Goal: Task Accomplishment & Management: Manage account settings

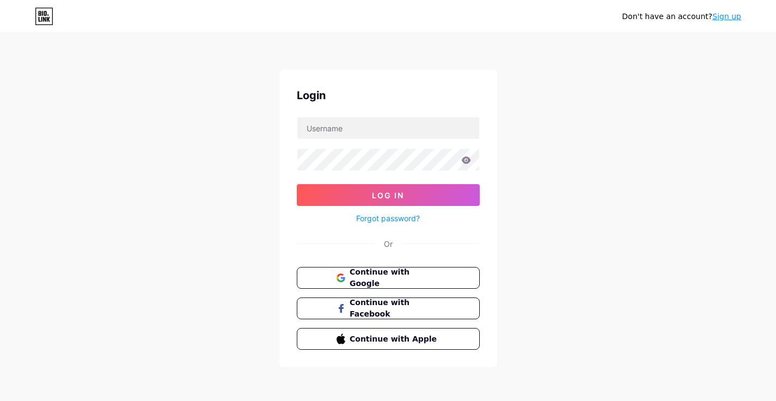
click at [319, 141] on form "Log In Forgot password?" at bounding box center [388, 171] width 183 height 108
click at [379, 271] on span "Continue with Google" at bounding box center [394, 277] width 91 height 23
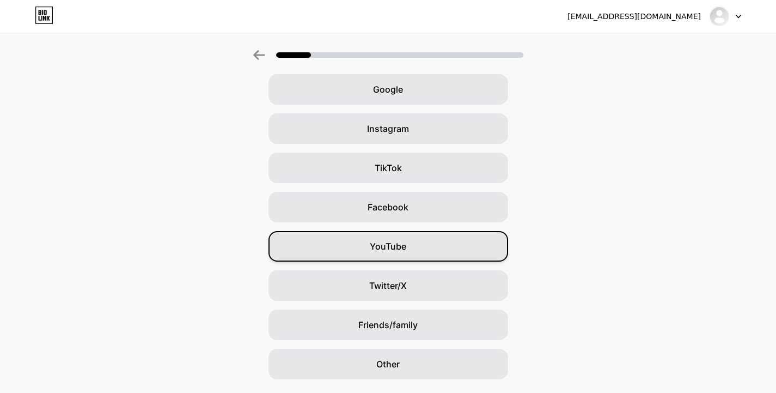
scroll to position [77, 0]
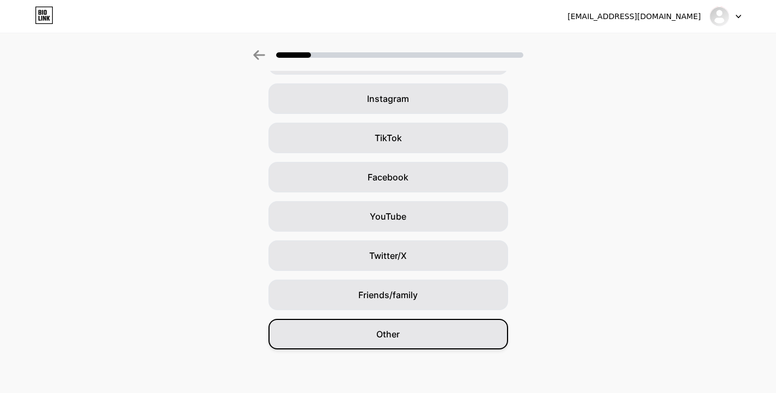
click at [398, 339] on span "Other" at bounding box center [387, 333] width 23 height 13
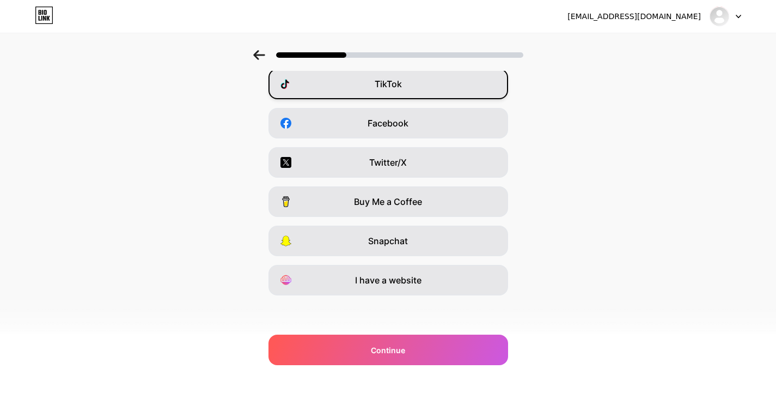
scroll to position [131, 0]
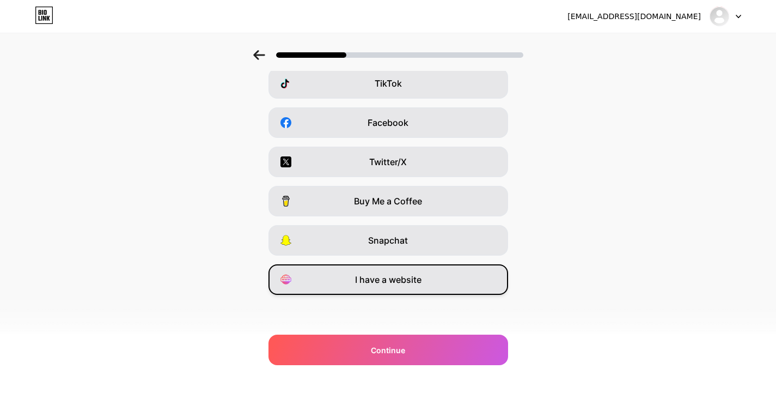
click at [391, 282] on span "I have a website" at bounding box center [388, 279] width 66 height 13
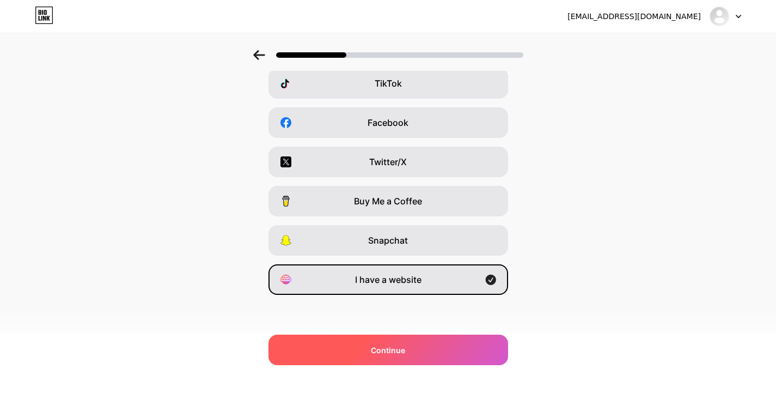
click at [393, 357] on div "Continue" at bounding box center [389, 349] width 240 height 30
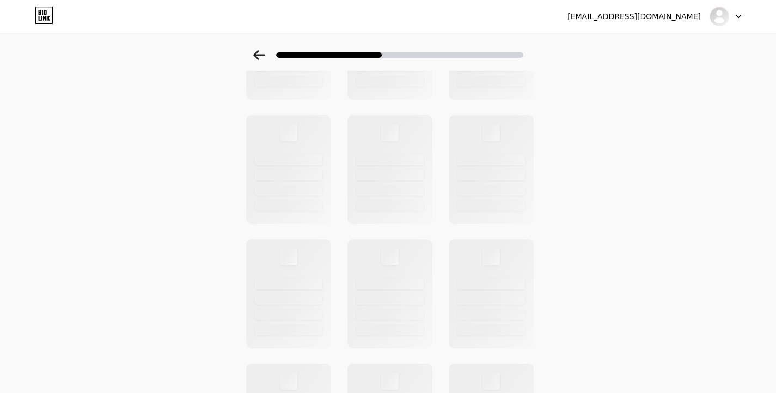
scroll to position [0, 0]
click at [736, 18] on icon at bounding box center [738, 17] width 5 height 4
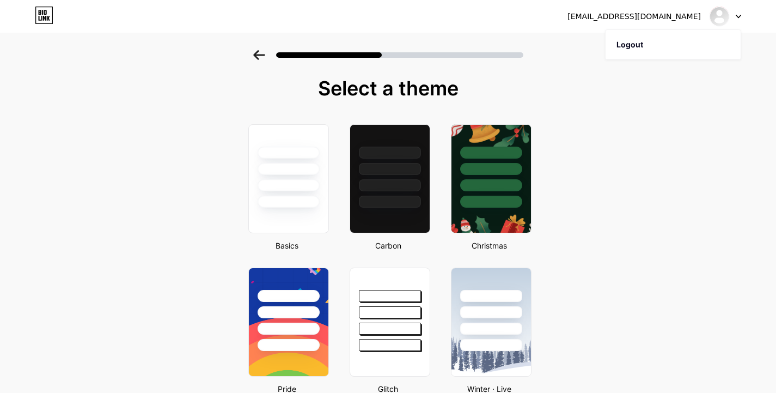
click at [737, 17] on icon at bounding box center [738, 17] width 5 height 4
click at [630, 20] on div "[EMAIL_ADDRESS][DOMAIN_NAME]" at bounding box center [634, 16] width 133 height 11
click at [617, 17] on div "[EMAIL_ADDRESS][DOMAIN_NAME]" at bounding box center [634, 16] width 133 height 11
click at [284, 196] on div at bounding box center [289, 202] width 64 height 13
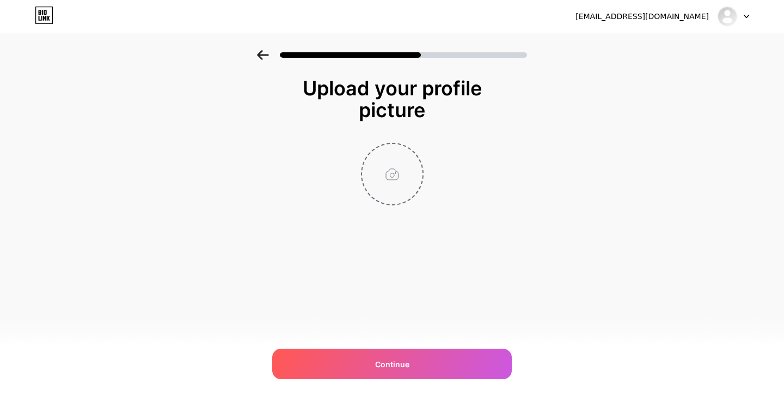
click at [386, 167] on input "file" at bounding box center [392, 174] width 60 height 60
click at [374, 176] on input "file" at bounding box center [392, 174] width 60 height 60
type input "C:\fakepath\logo new project.jpg"
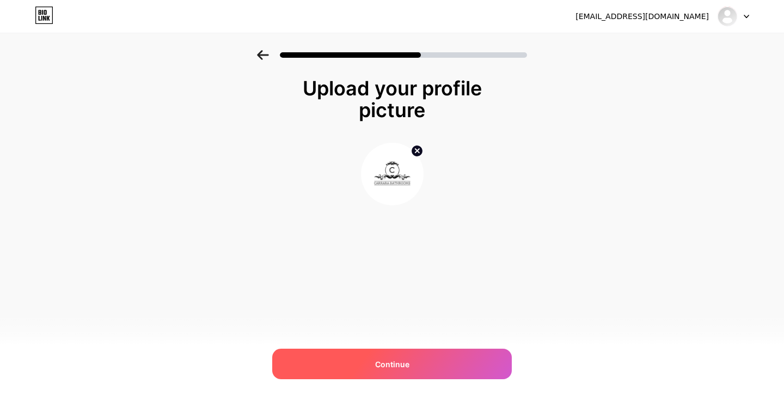
click at [357, 360] on div "Continue" at bounding box center [392, 364] width 240 height 30
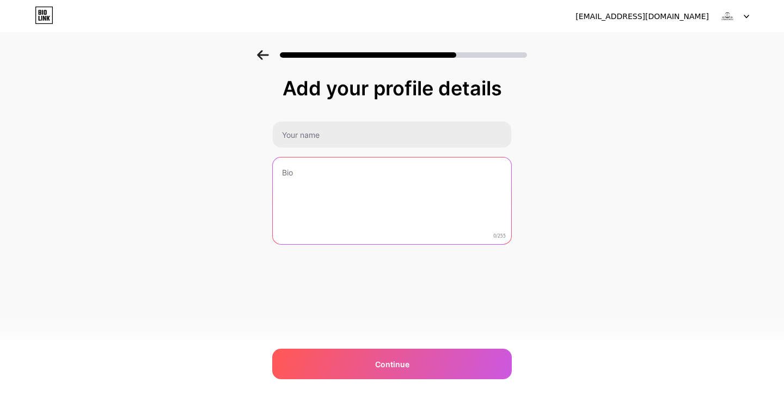
click at [334, 158] on textarea at bounding box center [392, 201] width 239 height 88
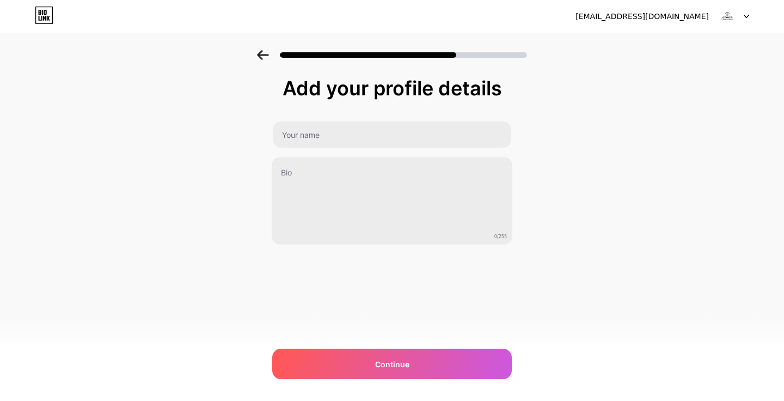
click at [332, 149] on div "0/255" at bounding box center [392, 183] width 240 height 124
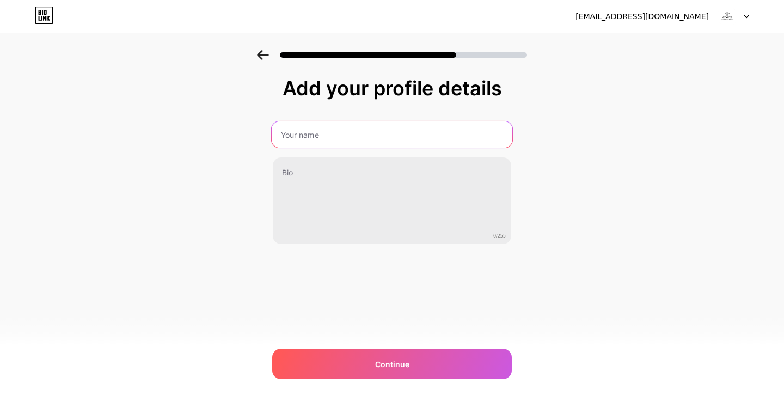
click at [331, 135] on input "text" at bounding box center [392, 134] width 241 height 26
type input "Carrar Abathrooms"
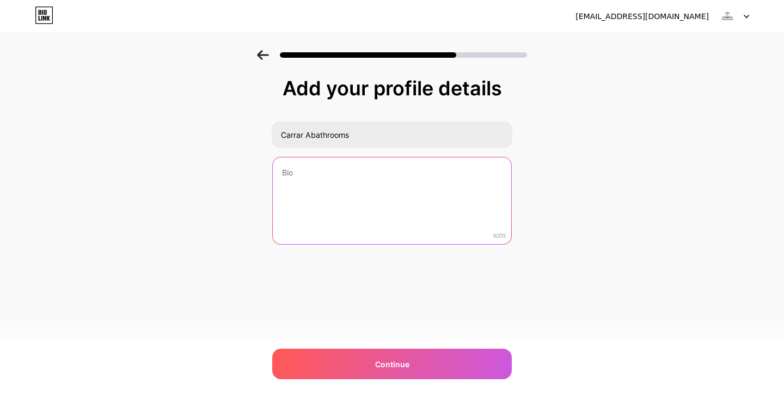
click at [326, 176] on textarea at bounding box center [392, 201] width 239 height 88
paste textarea "Discover the perfect blend of style and practicality with our wall mounted bath…"
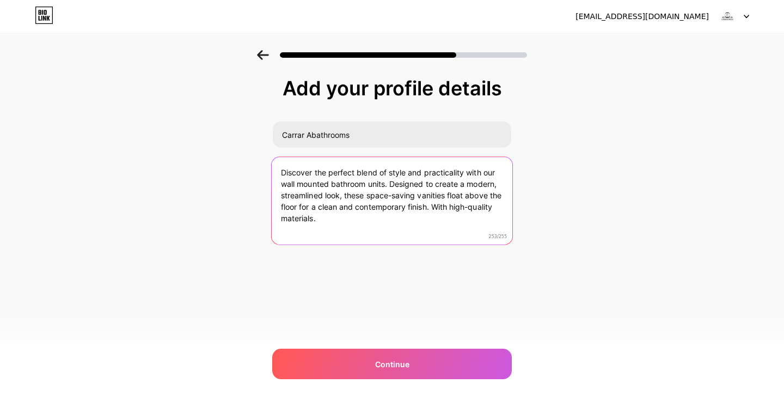
click at [282, 179] on textarea "Discover the perfect blend of style and practicality with our wall mounted bath…" at bounding box center [392, 201] width 241 height 89
click at [282, 170] on textarea "Discover the perfect blend of style and practicality with our wall mounted bath…" at bounding box center [392, 201] width 241 height 89
type textarea "Discover the perfect blend of style and practicality with our wall mounted bath…"
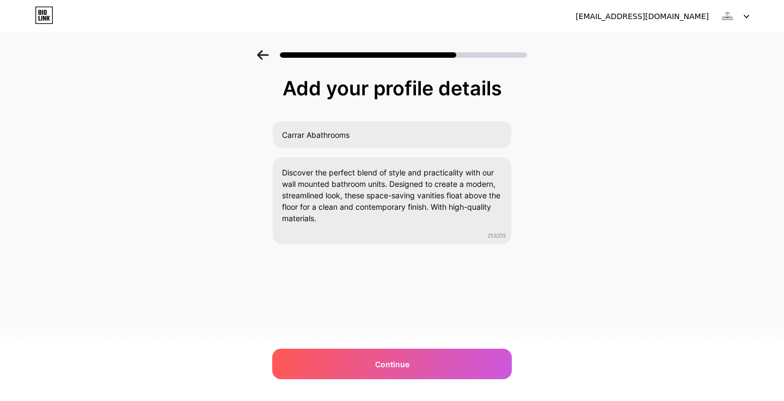
click at [383, 347] on div "carrarabathroomsuk@gmail.com Logout Link Copied Add your profile details Carrar…" at bounding box center [392, 200] width 784 height 401
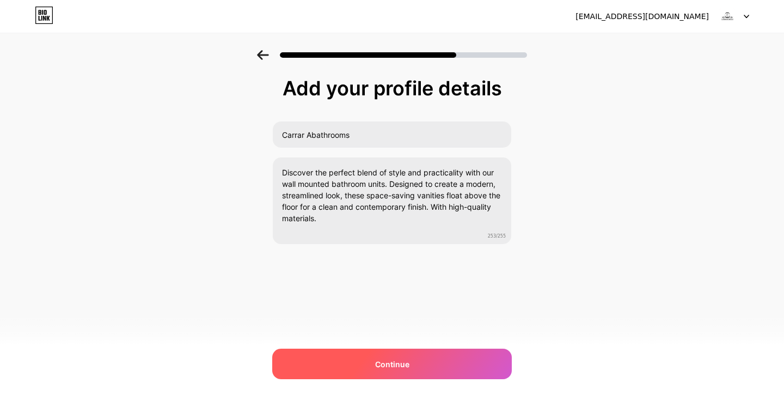
click at [392, 365] on span "Continue" at bounding box center [392, 363] width 34 height 11
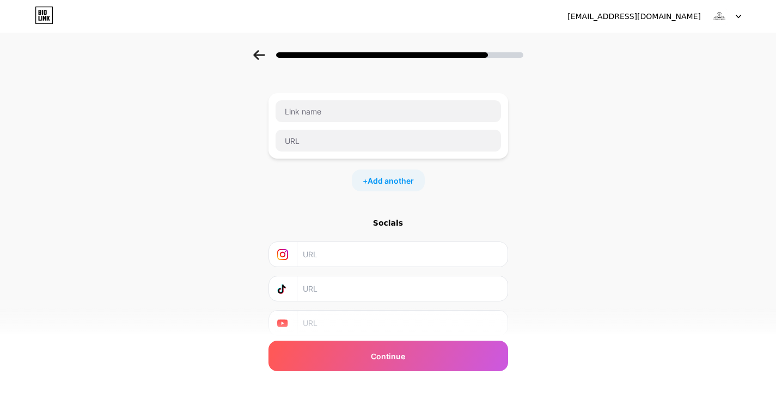
scroll to position [84, 0]
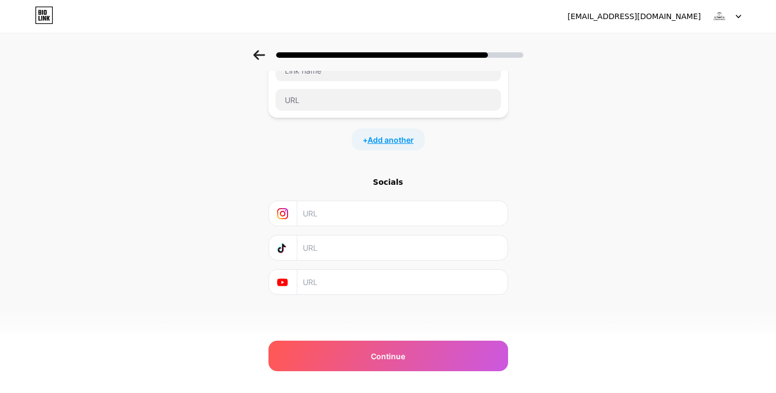
click at [374, 141] on span "Add another" at bounding box center [391, 139] width 46 height 11
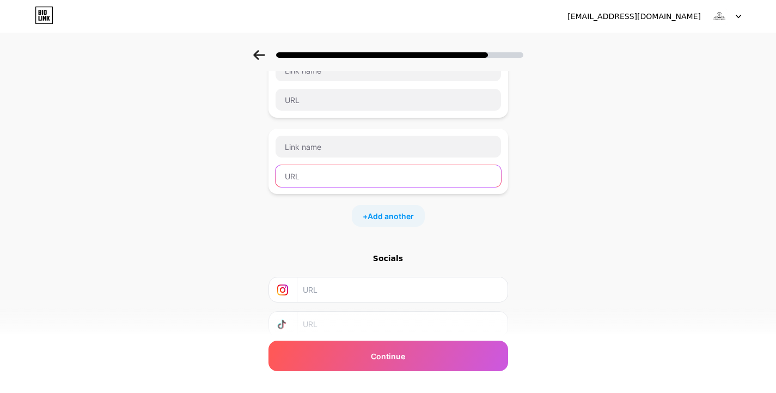
click at [322, 165] on input "text" at bounding box center [388, 176] width 225 height 22
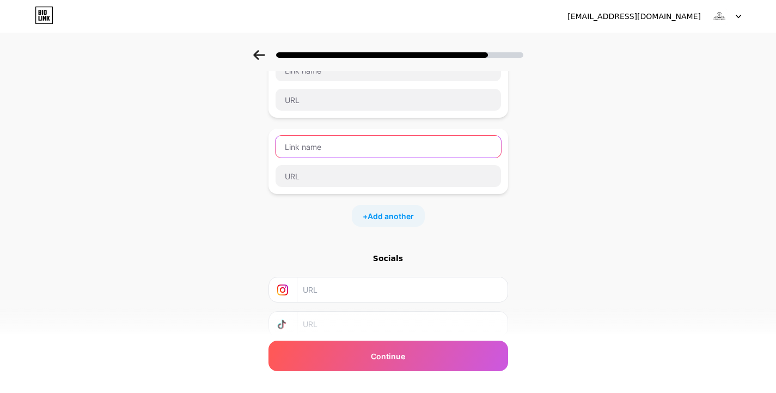
click at [319, 153] on input "text" at bounding box center [388, 147] width 225 height 22
type input "w"
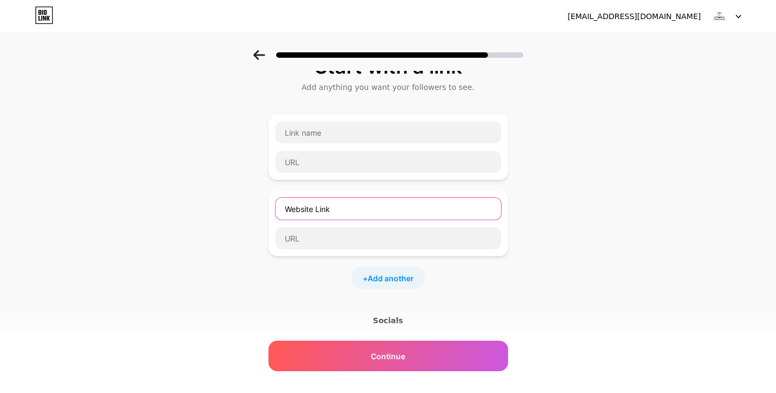
scroll to position [19, 0]
type input "Website Link"
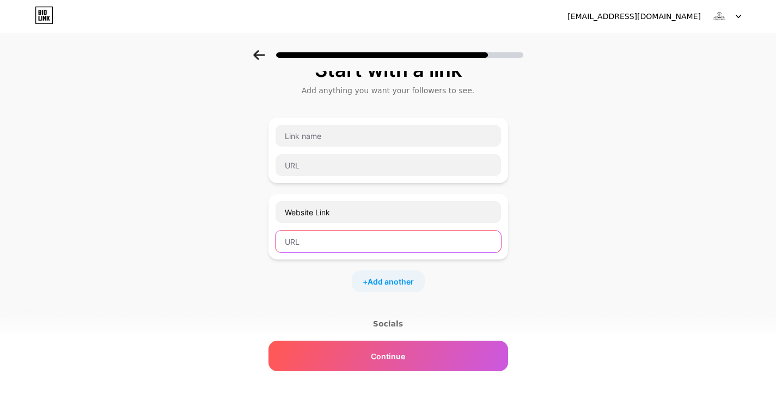
click at [331, 243] on input "text" at bounding box center [388, 241] width 225 height 22
paste input "https://carrarabathrooms.co.uk/"
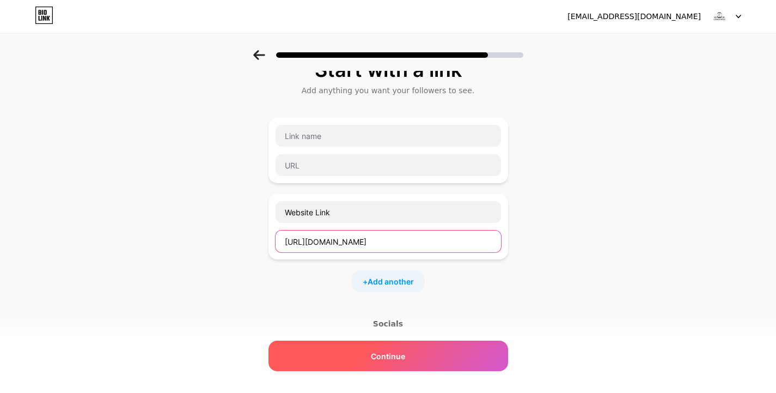
type input "https://carrarabathrooms.co.uk/"
click at [394, 359] on span "Continue" at bounding box center [388, 355] width 34 height 11
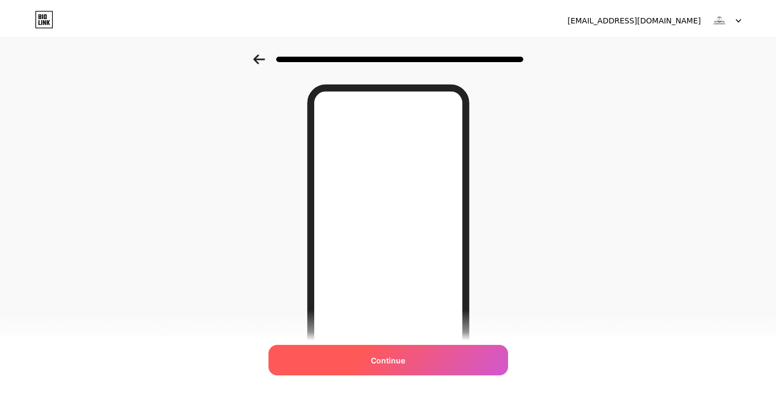
scroll to position [0, 0]
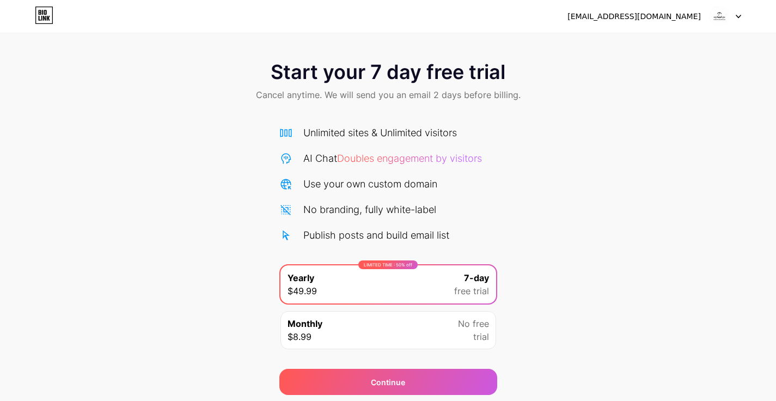
click at [725, 14] on img at bounding box center [719, 16] width 21 height 21
click at [703, 15] on div "[EMAIL_ADDRESS][DOMAIN_NAME]" at bounding box center [655, 17] width 174 height 20
click at [704, 15] on div "[EMAIL_ADDRESS][DOMAIN_NAME]" at bounding box center [655, 17] width 174 height 20
click at [715, 18] on img at bounding box center [719, 16] width 21 height 21
click at [590, 17] on div "[EMAIL_ADDRESS][DOMAIN_NAME]" at bounding box center [634, 16] width 133 height 11
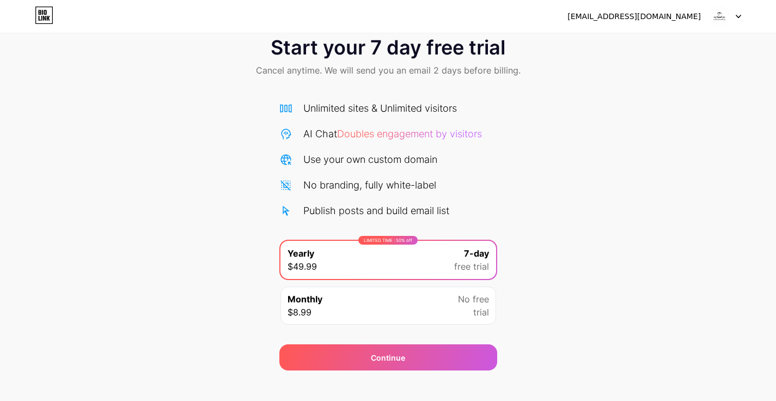
scroll to position [38, 0]
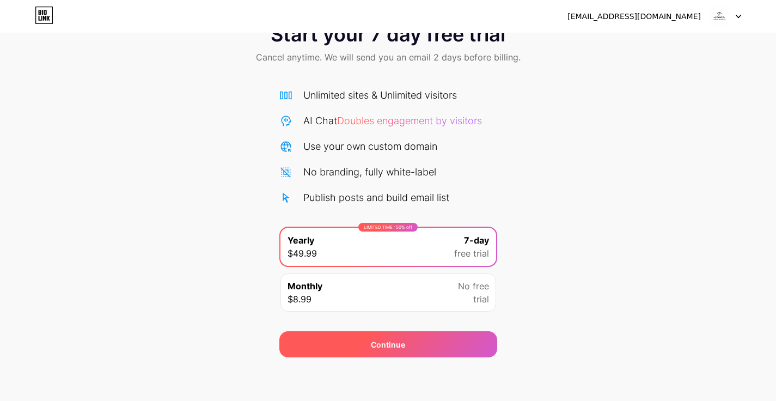
click at [402, 347] on div "Continue" at bounding box center [388, 344] width 34 height 11
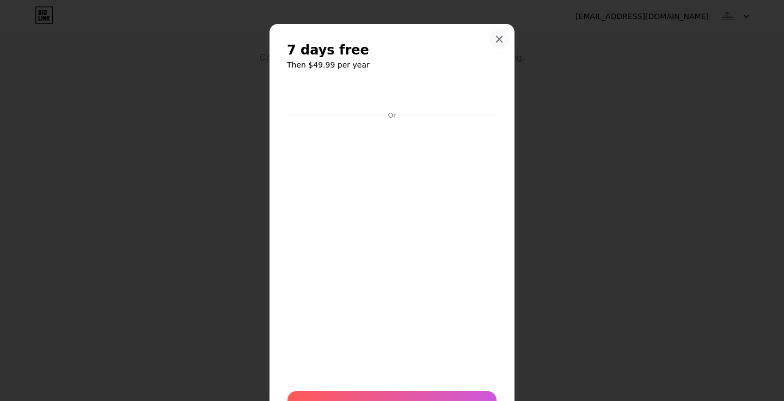
click at [497, 36] on icon at bounding box center [500, 39] width 6 height 6
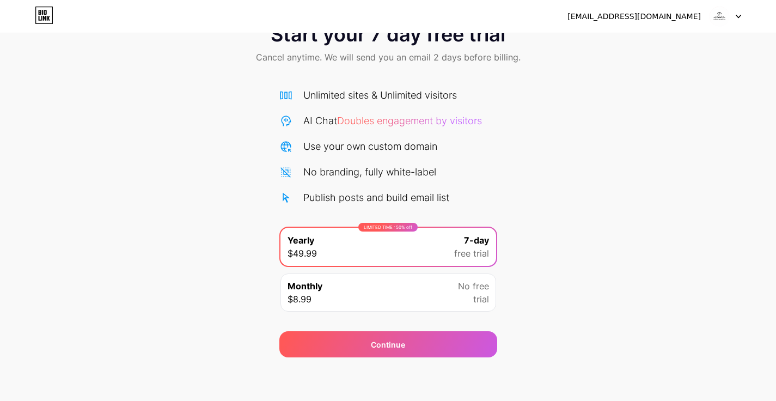
scroll to position [0, 0]
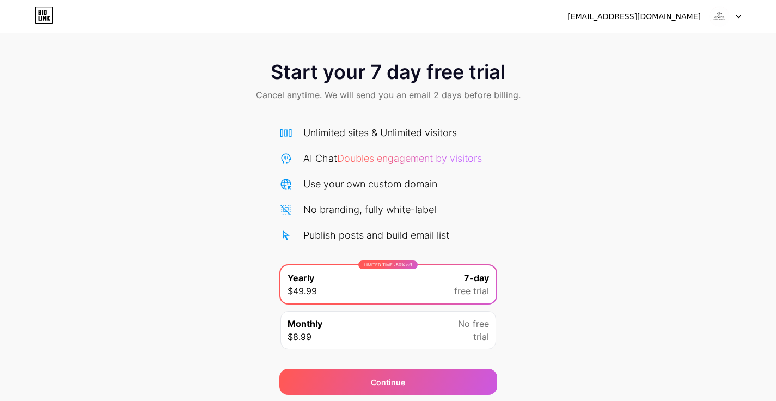
click at [706, 17] on div "[EMAIL_ADDRESS][DOMAIN_NAME]" at bounding box center [655, 17] width 174 height 20
click at [741, 15] on icon at bounding box center [738, 17] width 5 height 4
click at [612, 9] on div "[EMAIL_ADDRESS][DOMAIN_NAME]" at bounding box center [655, 17] width 174 height 20
click at [43, 18] on icon at bounding box center [44, 18] width 3 height 5
click at [721, 19] on img at bounding box center [719, 16] width 21 height 21
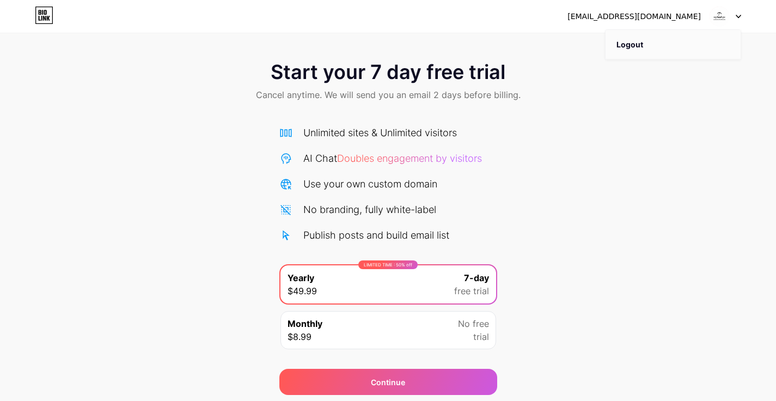
click at [645, 39] on li "Logout" at bounding box center [673, 44] width 135 height 29
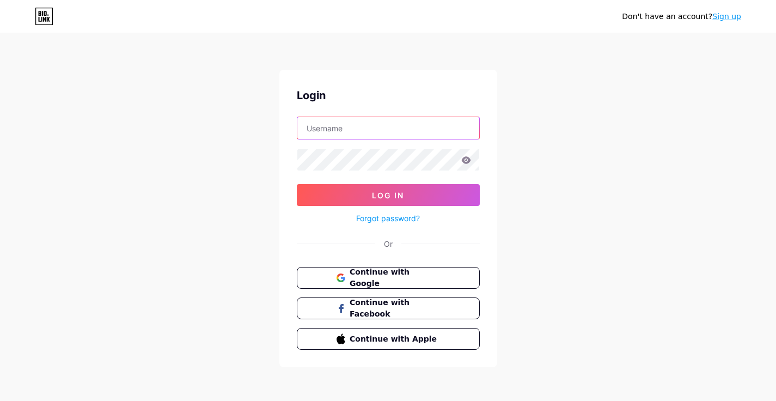
click at [332, 130] on input "text" at bounding box center [388, 128] width 182 height 22
click at [253, 234] on div "Don't have an account? Sign up Login Log In Forgot password? Or Continue with G…" at bounding box center [388, 201] width 776 height 402
click at [319, 127] on input "text" at bounding box center [388, 128] width 182 height 22
paste input "carrarabathrooms"
type input "carrarabathrooms"
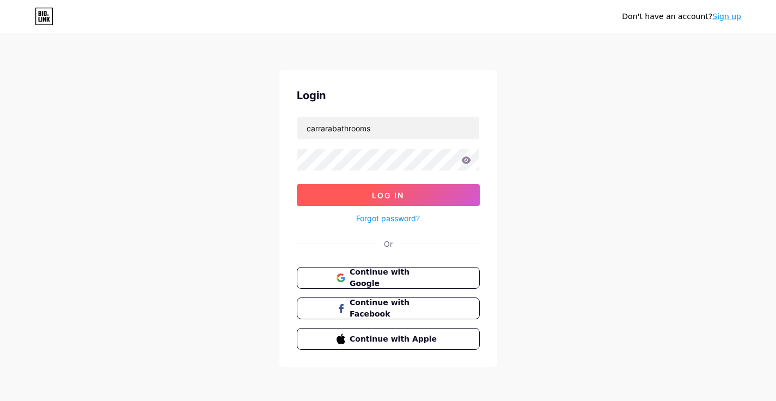
click at [400, 196] on span "Log In" at bounding box center [388, 195] width 32 height 9
